Goal: Task Accomplishment & Management: Use online tool/utility

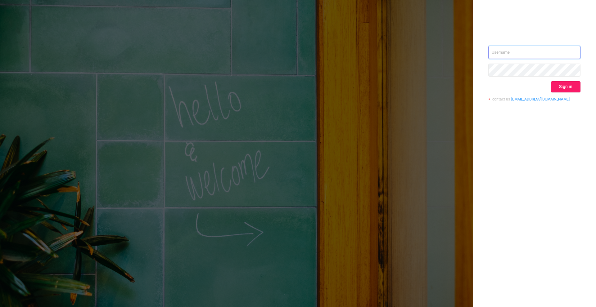
type input "[PERSON_NAME][EMAIL_ADDRESS][DOMAIN_NAME]"
click at [569, 88] on button "Sign in" at bounding box center [565, 86] width 29 height 11
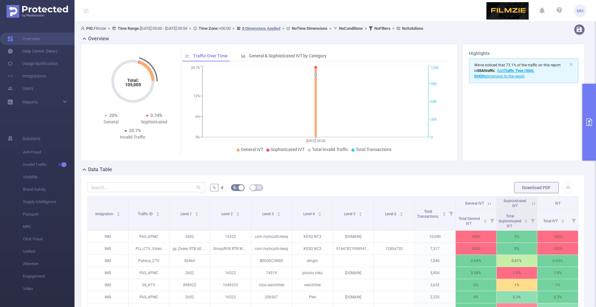
click at [589, 107] on button "primary" at bounding box center [589, 122] width 14 height 77
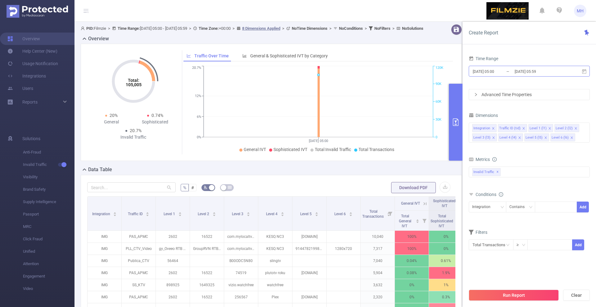
click at [491, 73] on input "[DATE] 05:00" at bounding box center [497, 71] width 50 height 8
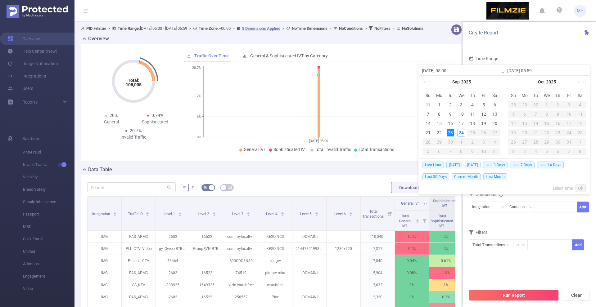
click at [473, 163] on span "[DATE]" at bounding box center [472, 165] width 16 height 7
type input "[DATE] 00:00"
type input "[DATE] 23:59"
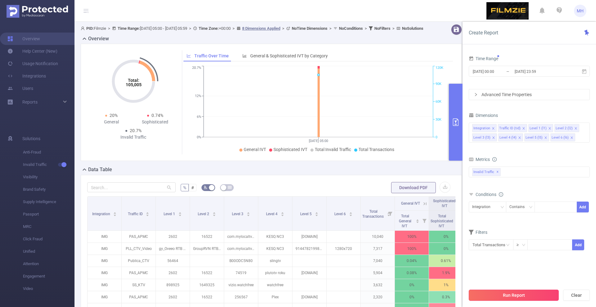
click at [503, 292] on button "Run Report" at bounding box center [513, 295] width 90 height 11
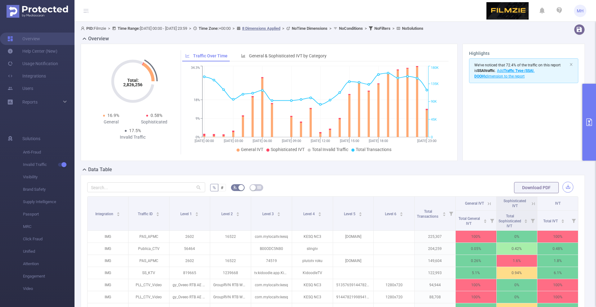
click at [567, 183] on button "button" at bounding box center [567, 187] width 11 height 11
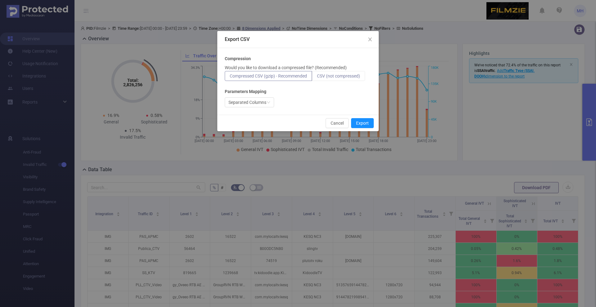
click at [328, 75] on span "CSV (not compressed)" at bounding box center [338, 76] width 43 height 5
click at [317, 78] on input "CSV (not compressed)" at bounding box center [317, 78] width 0 height 0
click at [360, 122] on button "Export" at bounding box center [362, 123] width 23 height 10
